Goal: Information Seeking & Learning: Learn about a topic

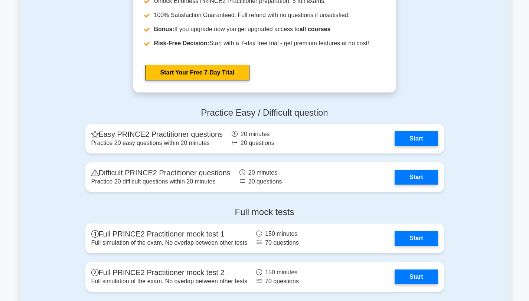
scroll to position [676, 0]
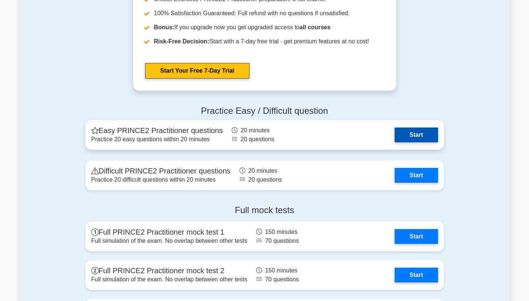
click at [414, 133] on link "Start" at bounding box center [415, 135] width 43 height 15
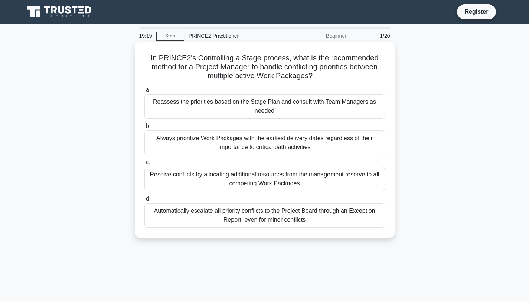
click at [211, 110] on div "Reassess the priorities based on the Stage Plan and consult with Team Managers …" at bounding box center [264, 106] width 240 height 24
click at [144, 92] on input "a. Reassess the priorities based on the Stage Plan and consult with Team Manage…" at bounding box center [144, 90] width 0 height 5
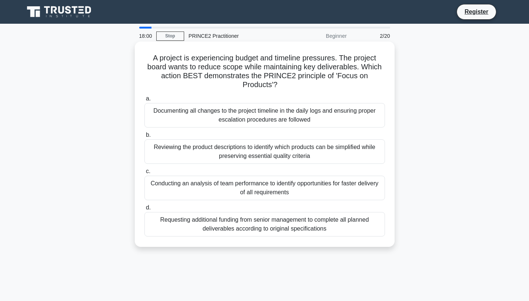
click at [242, 152] on div "Reviewing the product descriptions to identify which products can be simplified…" at bounding box center [264, 151] width 240 height 24
click at [144, 138] on input "b. Reviewing the product descriptions to identify which products can be simplif…" at bounding box center [144, 135] width 0 height 5
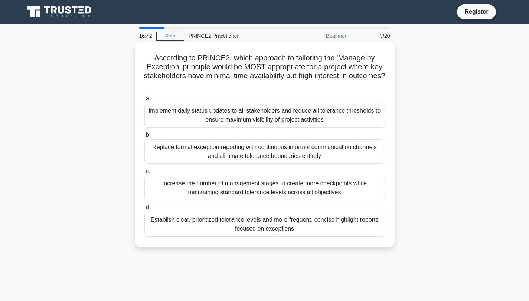
click at [227, 221] on div "Establish clear, prioritized tolerance levels and more frequent, concise highli…" at bounding box center [264, 224] width 240 height 24
click at [144, 210] on input "d. Establish clear, prioritized tolerance levels and more frequent, concise hig…" at bounding box center [144, 208] width 0 height 5
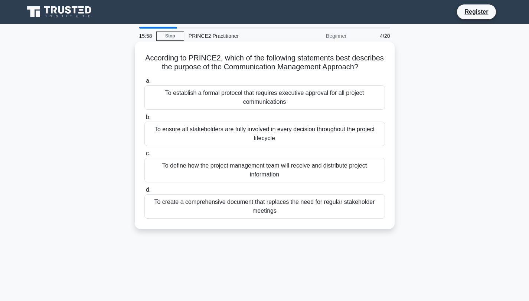
click at [262, 170] on div "To define how the project management team will receive and distribute project i…" at bounding box center [264, 170] width 240 height 24
click at [144, 156] on input "c. To define how the project management team will receive and distribute projec…" at bounding box center [144, 153] width 0 height 5
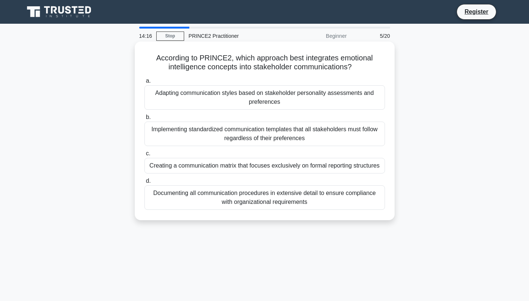
click at [260, 97] on div "Adapting communication styles based on stakeholder personality assessments and …" at bounding box center [264, 97] width 240 height 24
click at [144, 83] on input "a. Adapting communication styles based on stakeholder personality assessments a…" at bounding box center [144, 81] width 0 height 5
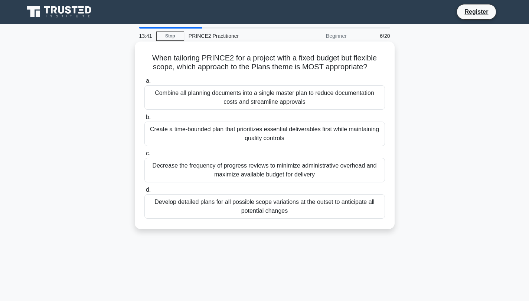
click at [248, 137] on div "Create a time-bounded plan that prioritizes essential deliverables first while …" at bounding box center [264, 134] width 240 height 24
click at [144, 120] on input "b. Create a time-bounded plan that prioritizes essential deliverables first whi…" at bounding box center [144, 117] width 0 height 5
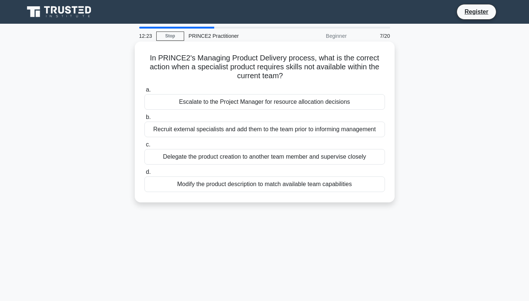
click at [266, 102] on div "Escalate to the Project Manager for resource allocation decisions" at bounding box center [264, 102] width 240 height 16
click at [144, 92] on input "a. Escalate to the Project Manager for resource allocation decisions" at bounding box center [144, 90] width 0 height 5
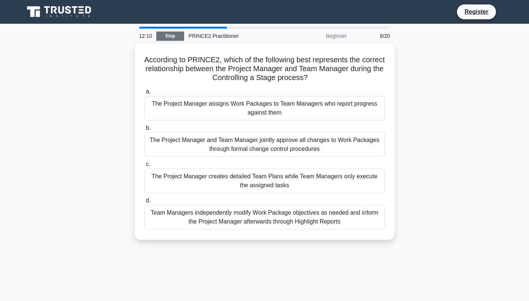
click at [171, 39] on link "Stop" at bounding box center [170, 36] width 28 height 9
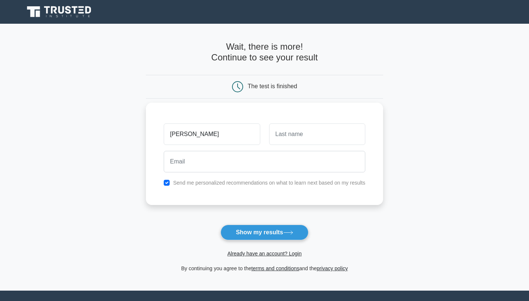
type input "[PERSON_NAME]"
click at [285, 140] on input "text" at bounding box center [317, 135] width 96 height 22
type input "Oben"
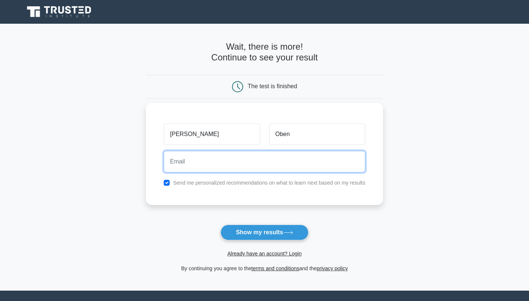
click at [250, 166] on input "email" at bounding box center [264, 162] width 201 height 22
type input "lindieoben@gmail.com"
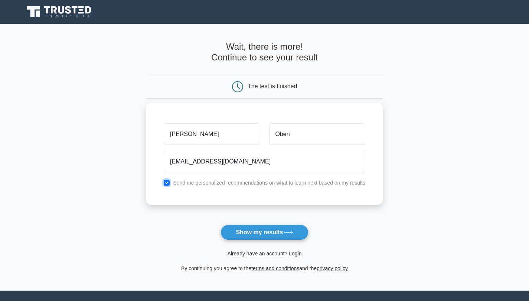
click at [167, 183] on input "checkbox" at bounding box center [167, 183] width 6 height 6
checkbox input "false"
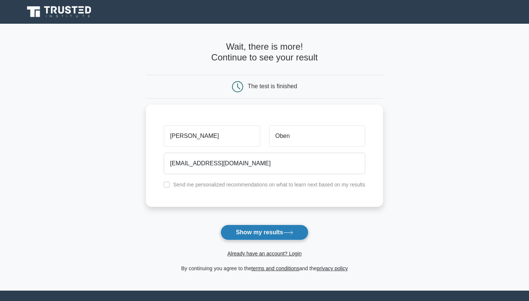
click at [268, 236] on button "Show my results" at bounding box center [264, 233] width 88 height 16
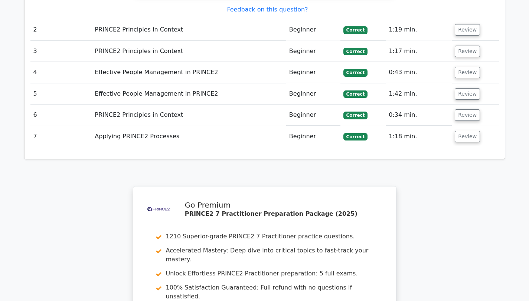
scroll to position [1021, 0]
